Goal: Task Accomplishment & Management: Manage account settings

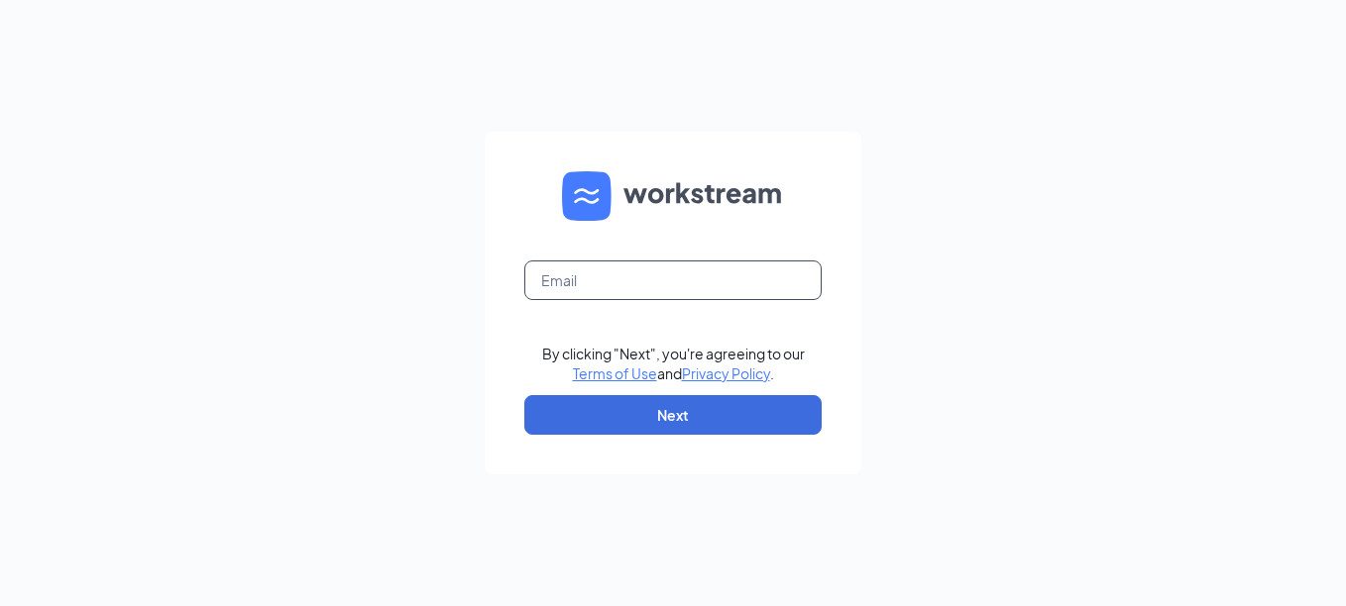
click at [683, 269] on input "text" at bounding box center [672, 281] width 297 height 40
type input "dakotaday159@gmail.com"
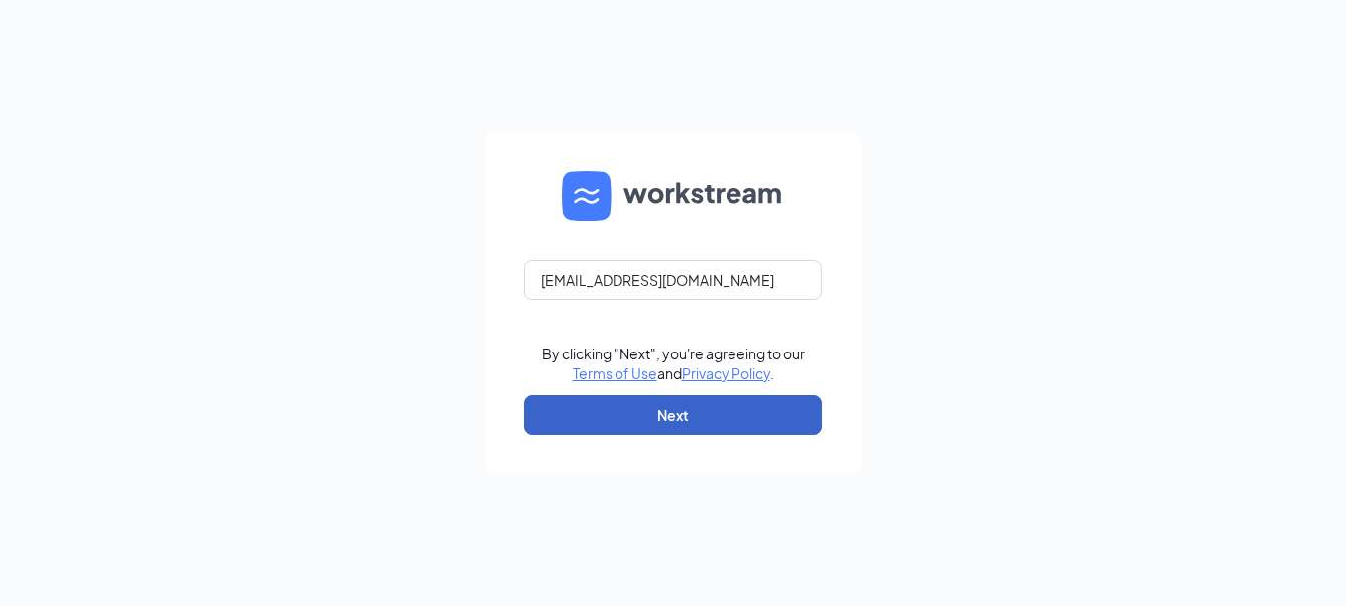
click at [710, 403] on button "Next" at bounding box center [672, 415] width 297 height 40
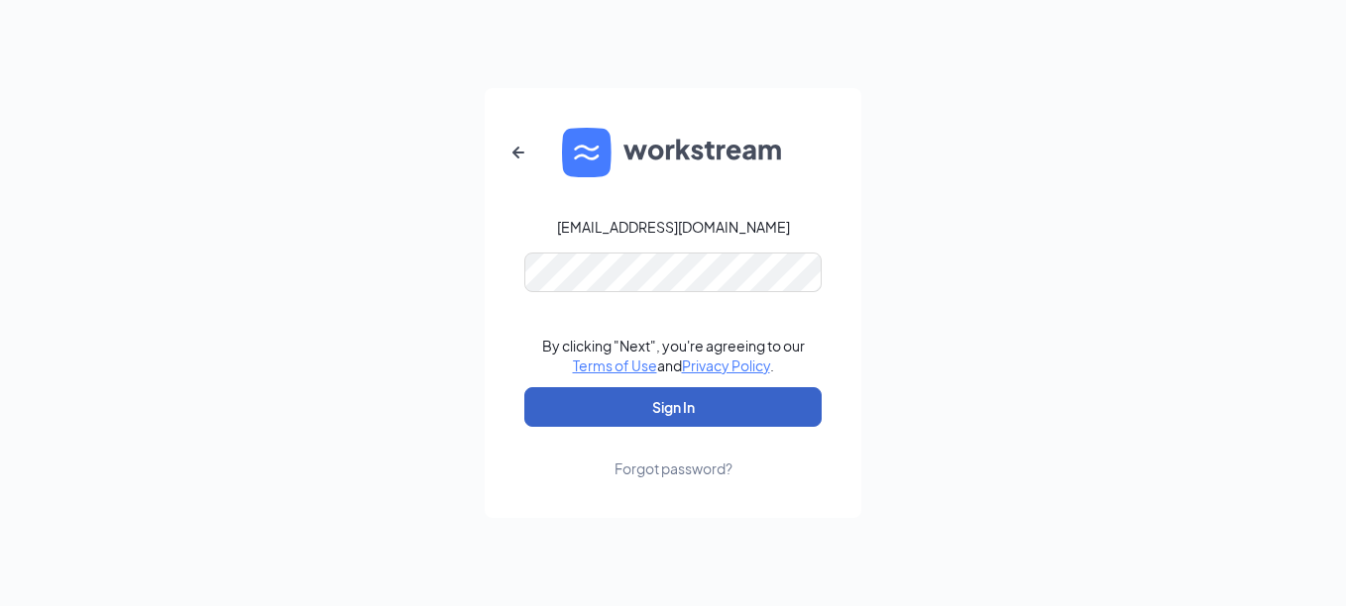
click at [659, 421] on button "Sign In" at bounding box center [672, 407] width 297 height 40
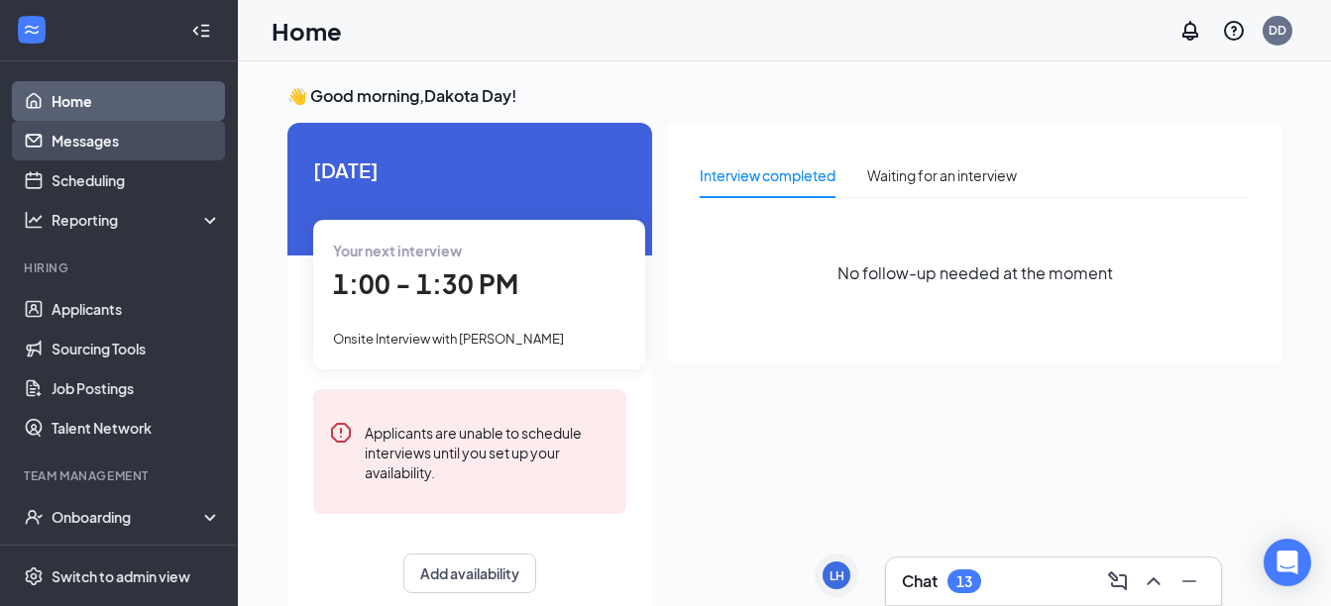
click at [108, 142] on link "Messages" at bounding box center [136, 141] width 169 height 40
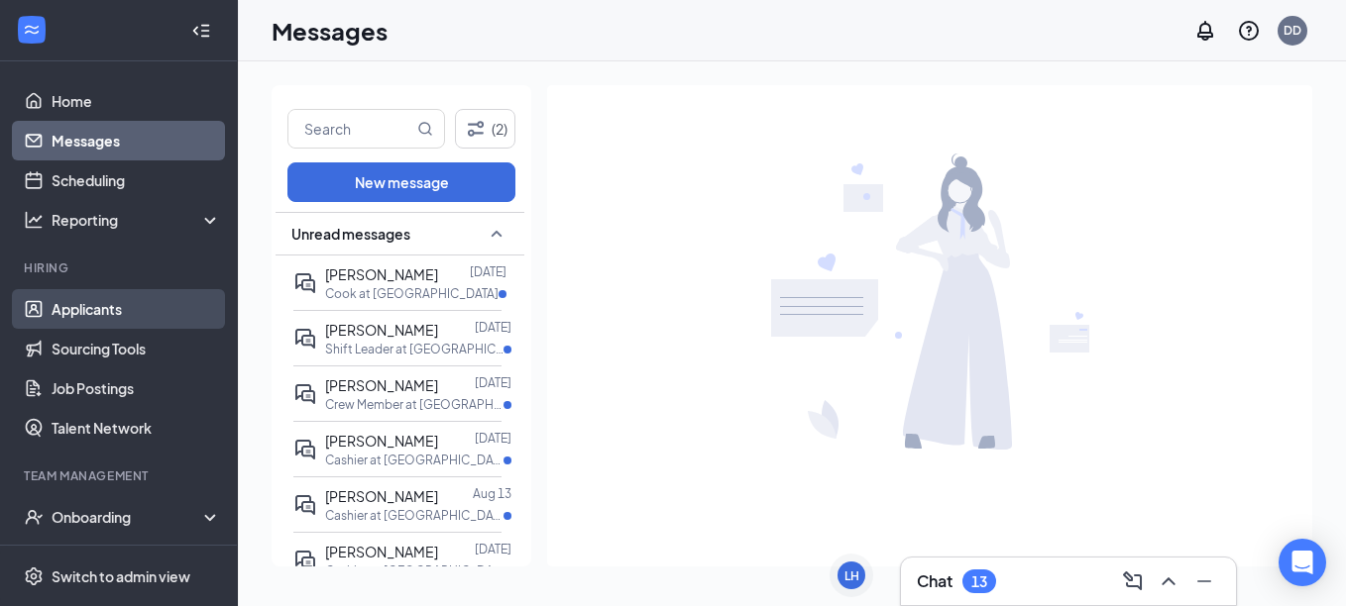
click at [106, 307] on link "Applicants" at bounding box center [136, 309] width 169 height 40
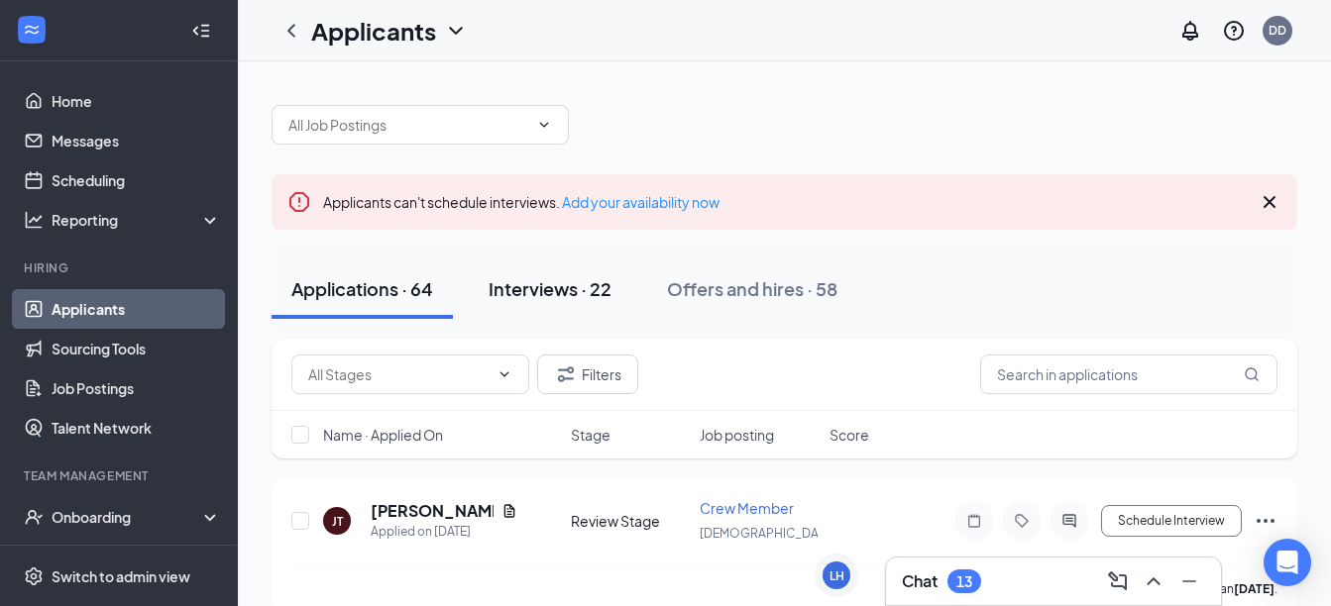
click at [538, 274] on button "Interviews · 22" at bounding box center [550, 289] width 163 height 59
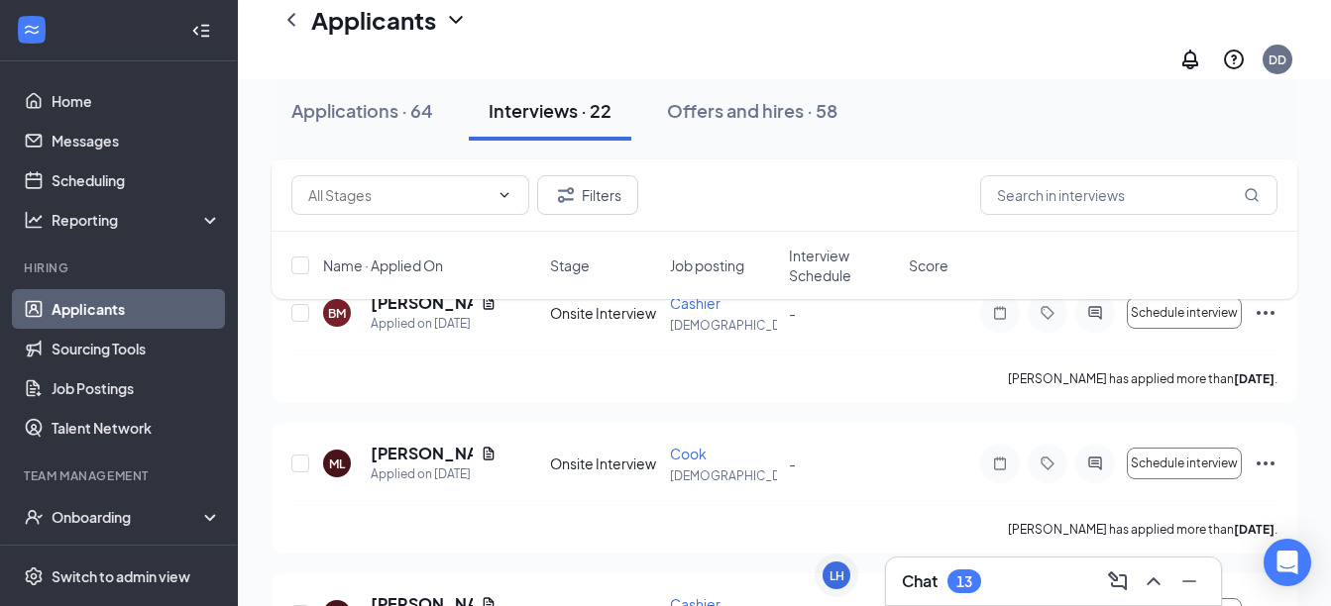
scroll to position [388, 0]
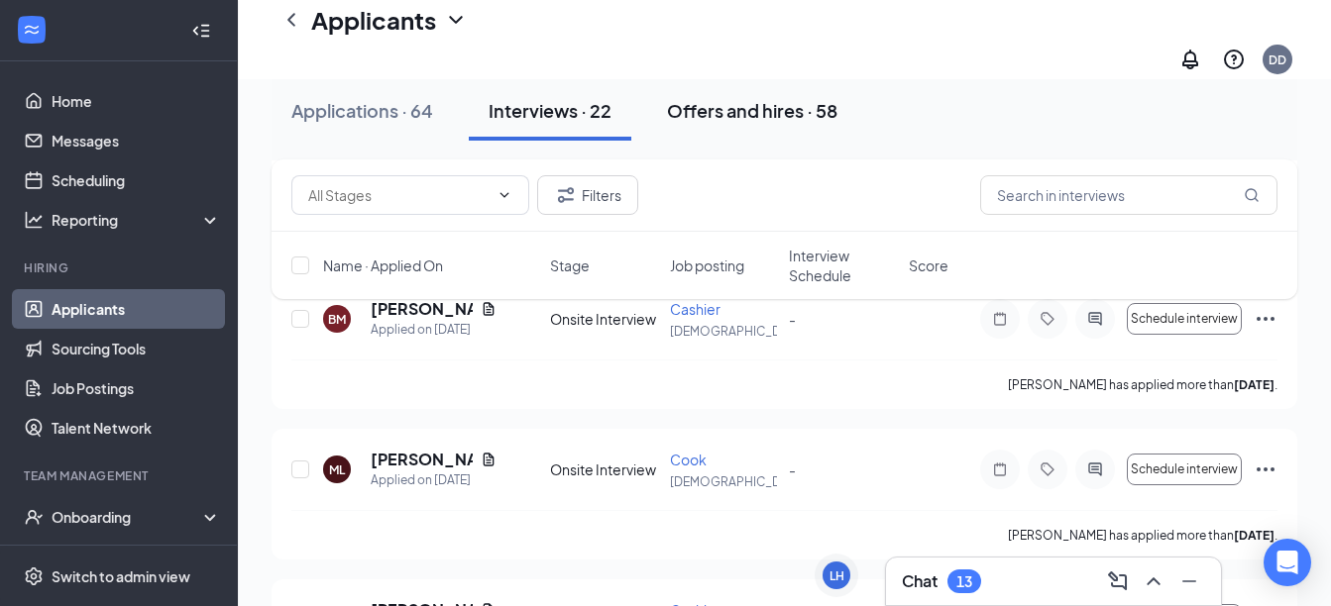
click at [739, 102] on div "Offers and hires · 58" at bounding box center [752, 110] width 170 height 25
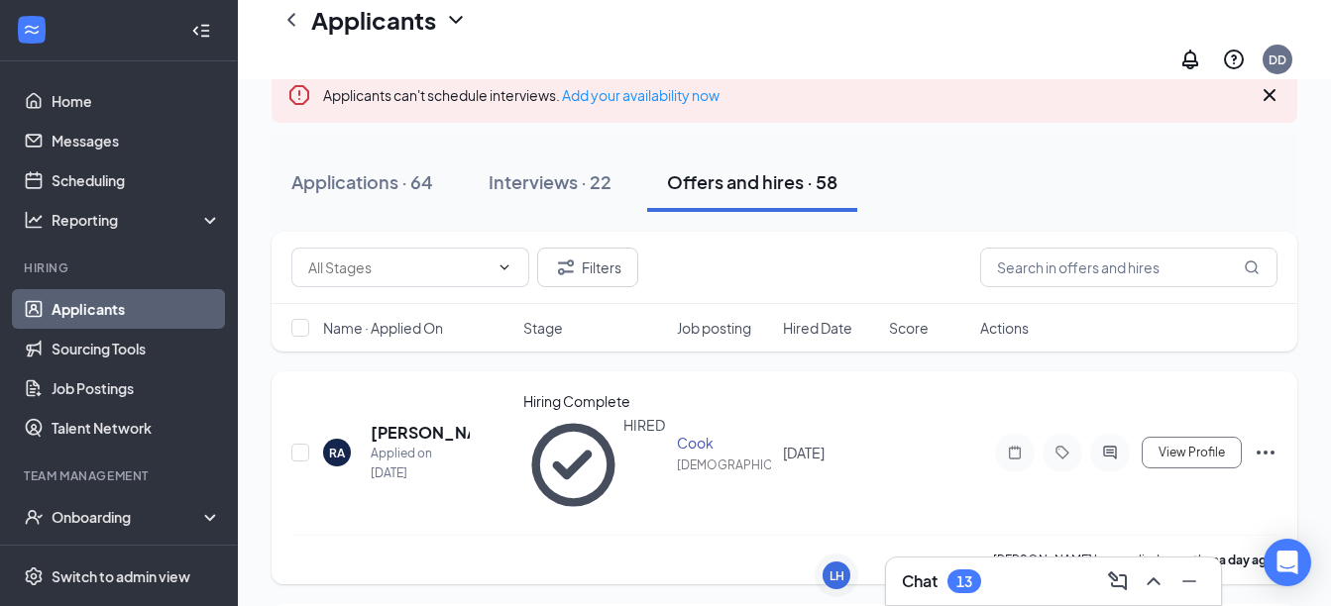
scroll to position [126, 0]
click at [416, 421] on h5 "[PERSON_NAME]" at bounding box center [420, 432] width 99 height 22
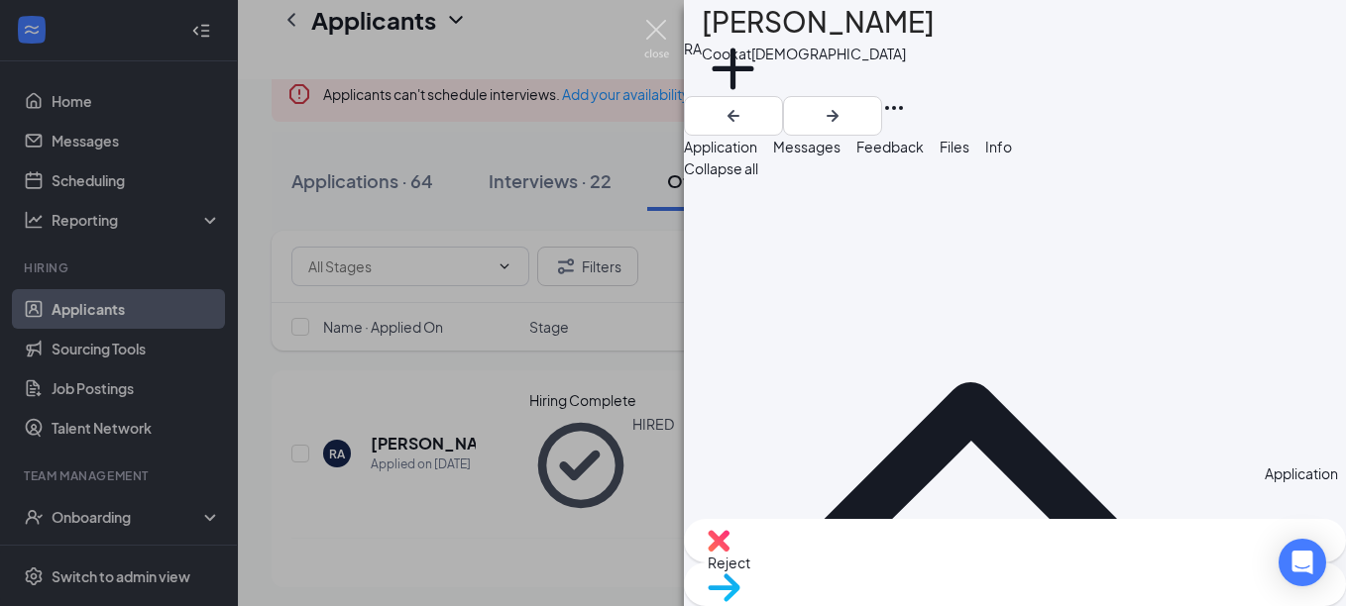
click at [648, 28] on img at bounding box center [656, 39] width 25 height 39
